Goal: Communication & Community: Answer question/provide support

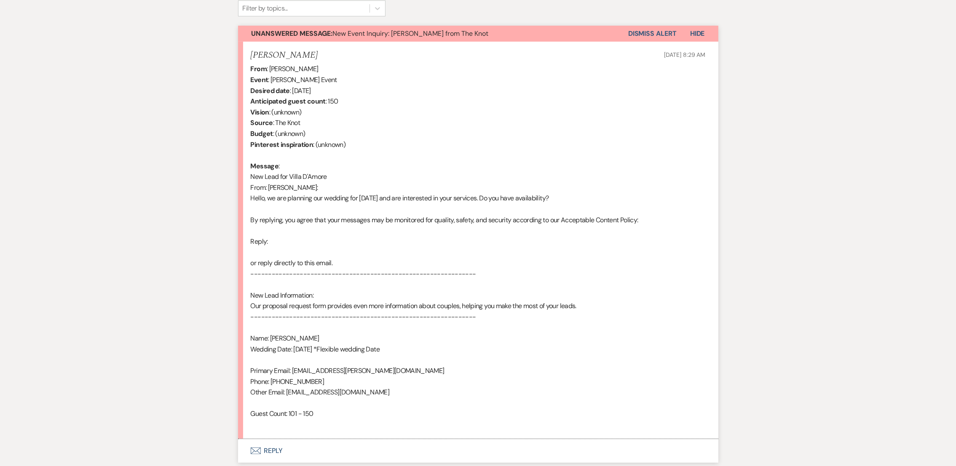
scroll to position [350, 0]
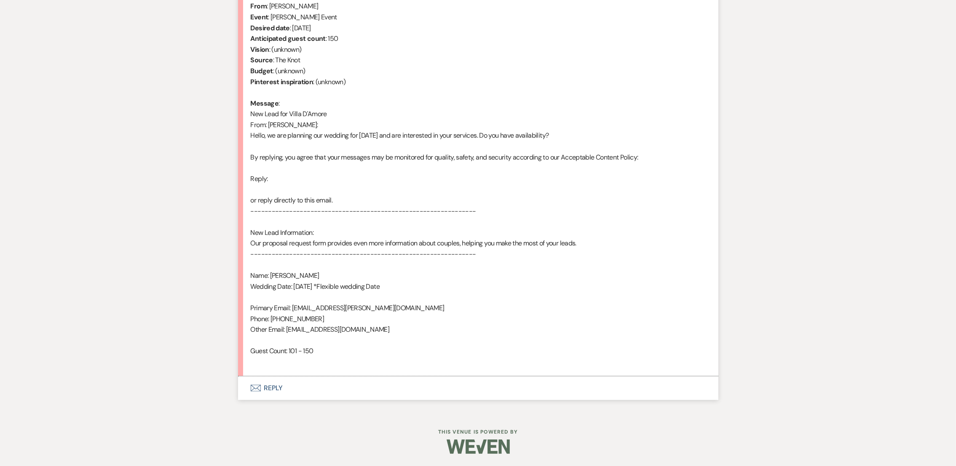
click at [264, 390] on button "Envelope Reply" at bounding box center [478, 388] width 480 height 24
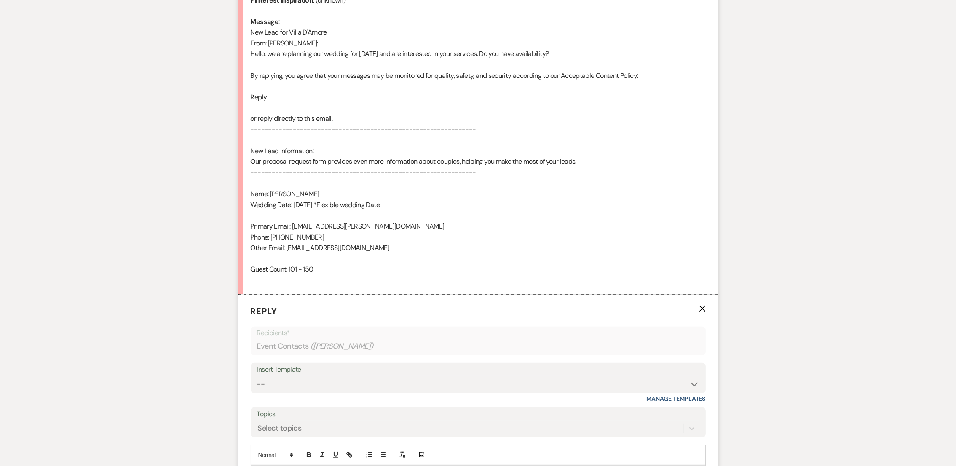
scroll to position [511, 0]
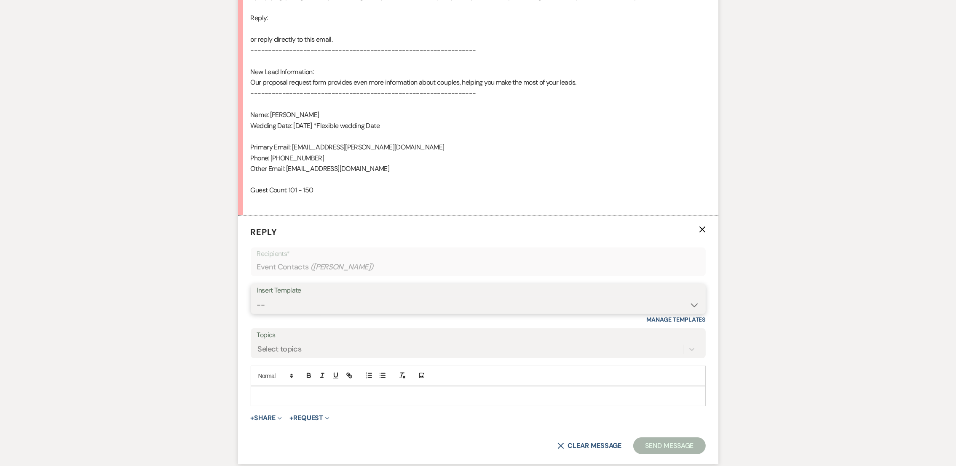
click at [287, 305] on select "-- auto responce weekends Tour Request Response Follow Up #1 (wedding) Weven Pl…" at bounding box center [478, 305] width 442 height 16
select select "4619"
click at [257, 297] on select "-- auto responce weekends Tour Request Response Follow Up #1 (wedding) Weven Pl…" at bounding box center [478, 305] width 442 height 16
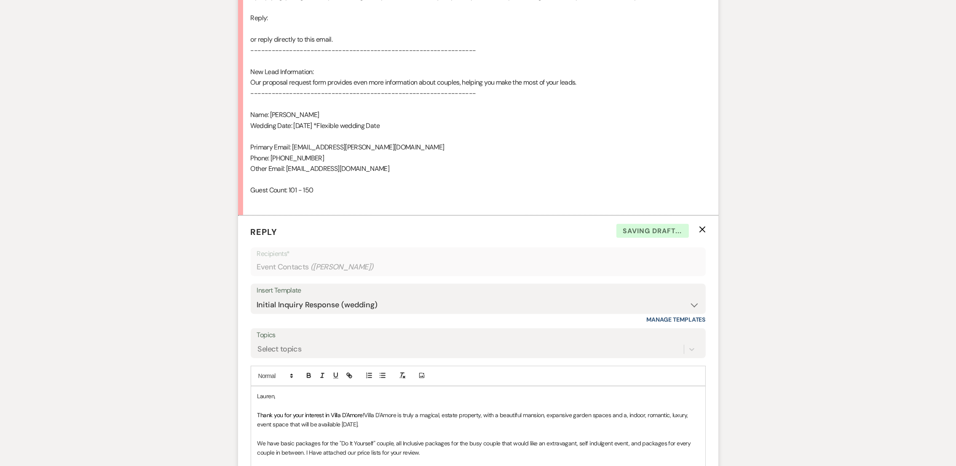
click at [391, 429] on p "Thank you for your interest in Villa D'Amore! Villa D'Amore is truly a magical,…" at bounding box center [477, 420] width 441 height 19
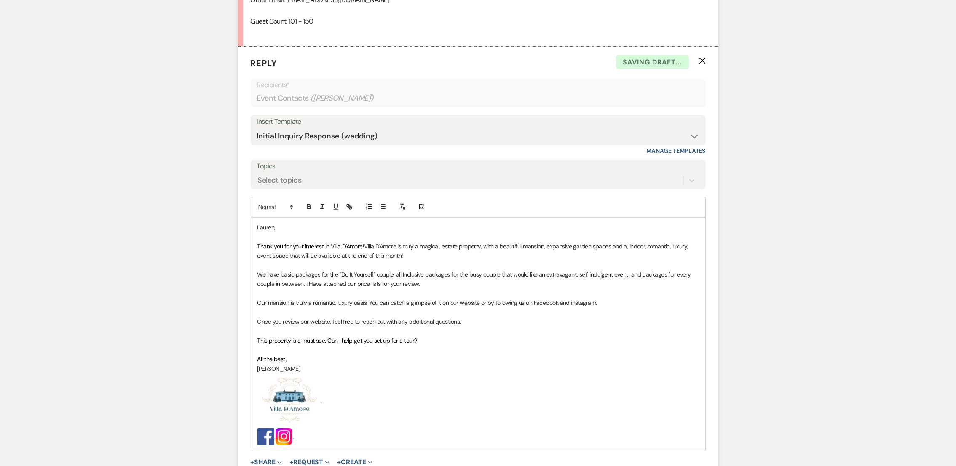
scroll to position [700, 0]
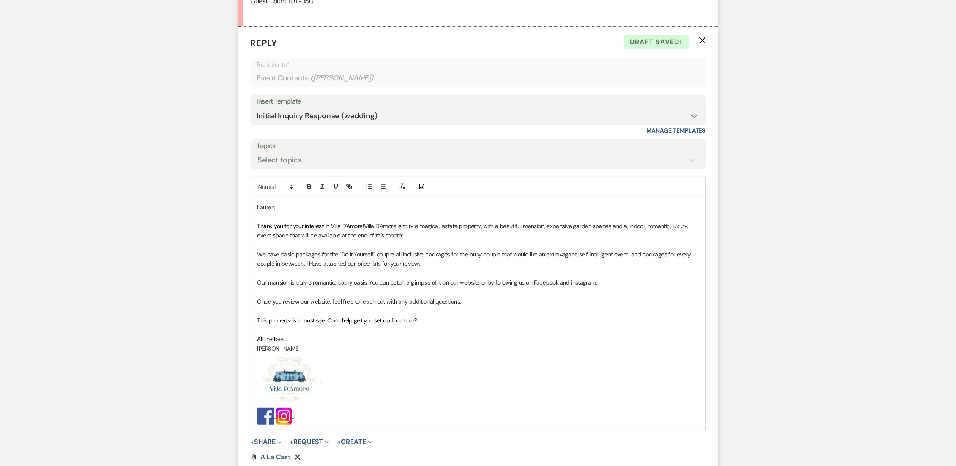
click at [433, 319] on p "This property is a must see. Can I help get you set up for a tour?" at bounding box center [477, 320] width 441 height 9
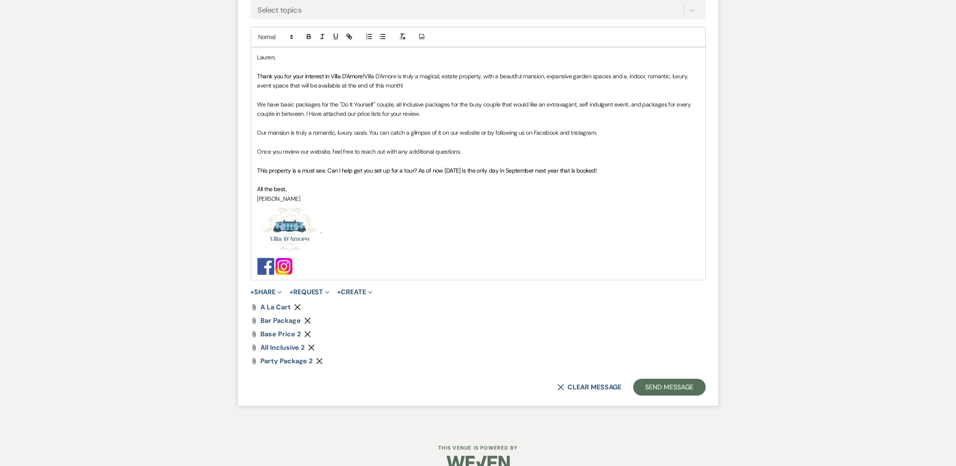
scroll to position [868, 0]
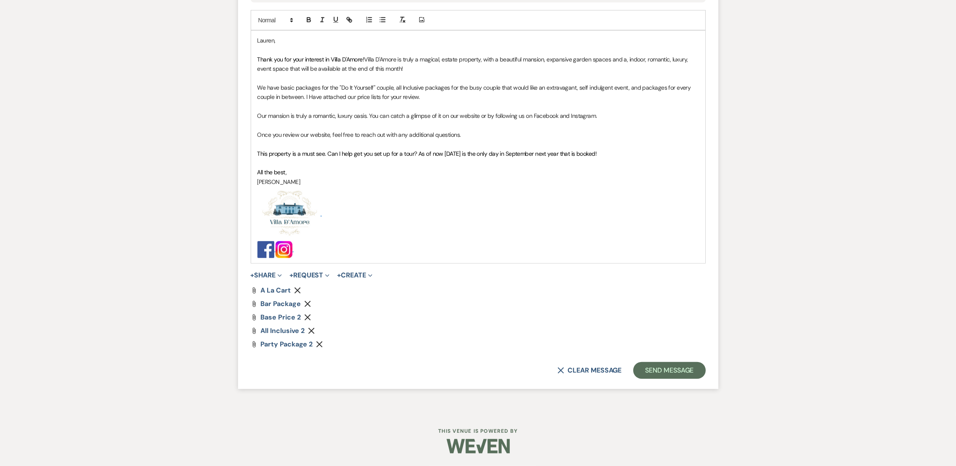
click at [305, 305] on icon "Remove" at bounding box center [307, 304] width 7 height 7
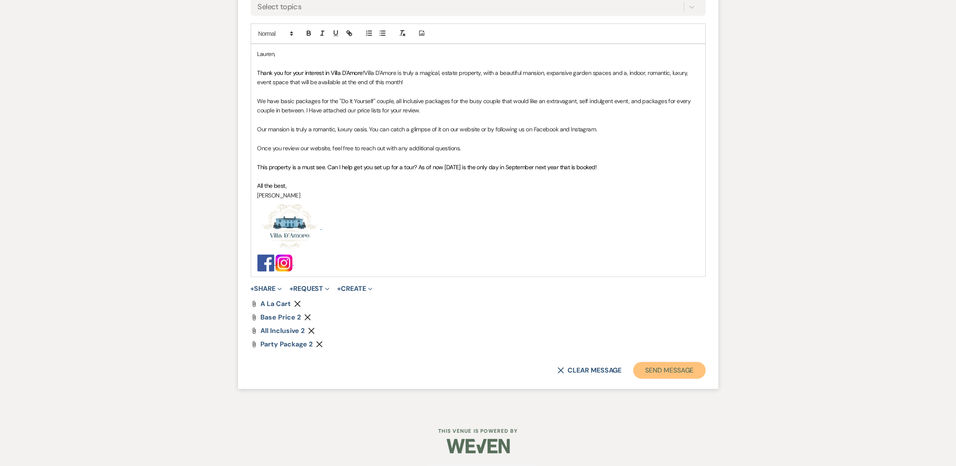
click at [680, 371] on button "Send Message" at bounding box center [669, 370] width 72 height 17
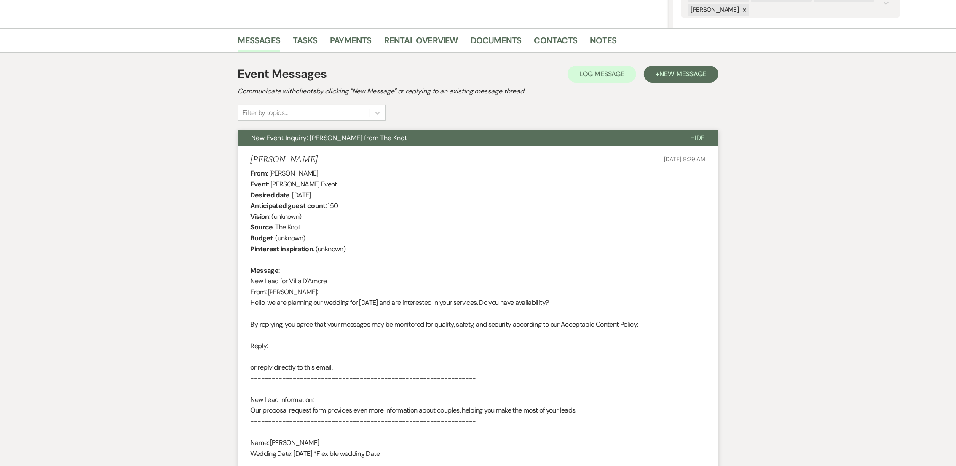
scroll to position [0, 0]
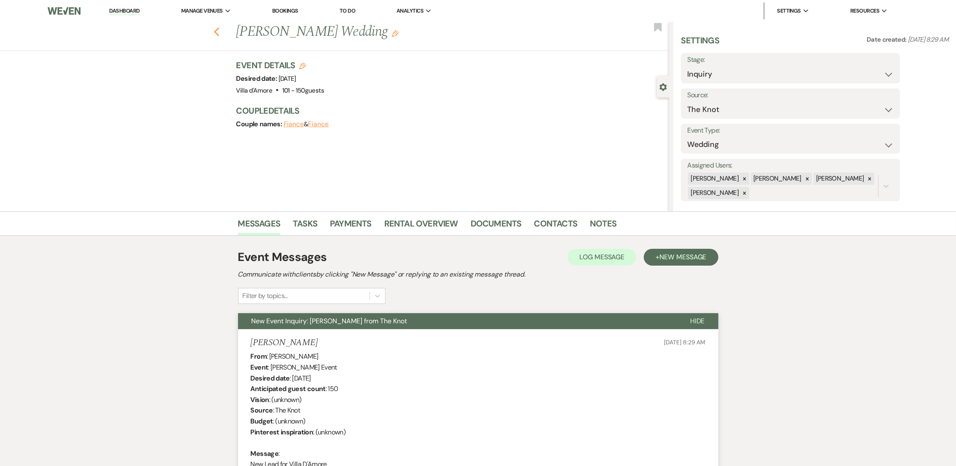
click at [219, 32] on use "button" at bounding box center [216, 31] width 5 height 9
